Goal: Task Accomplishment & Management: Use online tool/utility

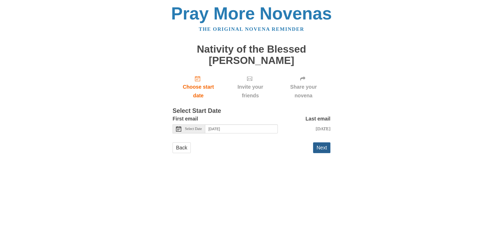
click at [322, 152] on button "Next" at bounding box center [321, 147] width 17 height 11
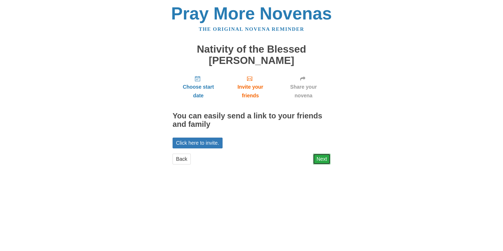
click at [324, 161] on link "Next" at bounding box center [321, 159] width 17 height 11
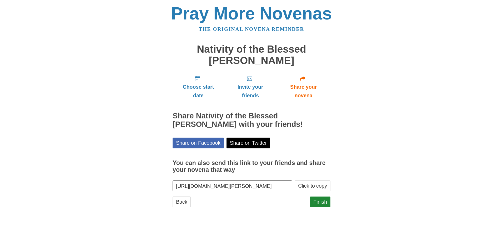
click at [393, 125] on div "Pray More Novenas The original novena reminder Nativity of the Blessed [PERSON_…" at bounding box center [252, 111] width 308 height 223
